Goal: Task Accomplishment & Management: Manage account settings

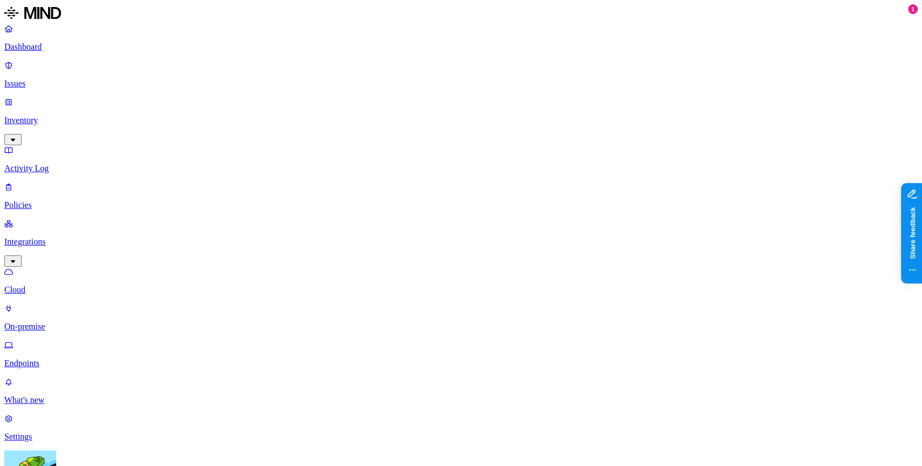
scroll to position [292, 0]
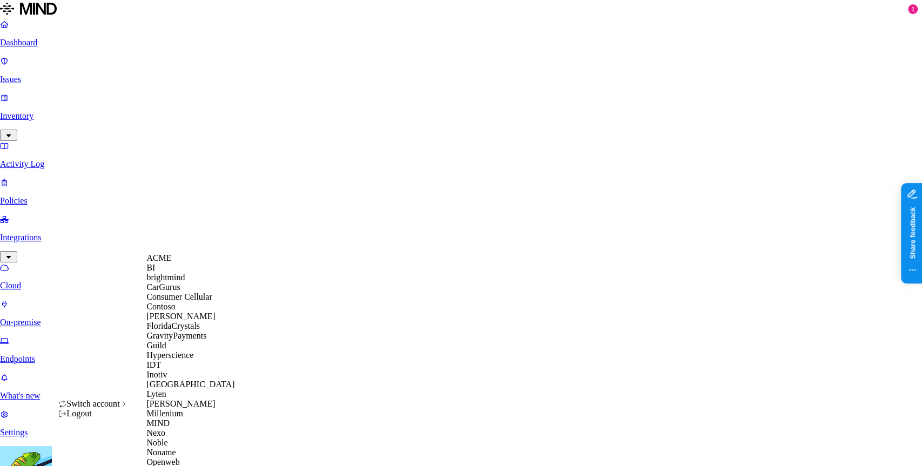
scroll to position [145, 0]
click at [180, 428] on div "MIND" at bounding box center [198, 424] width 105 height 10
